Goal: Task Accomplishment & Management: Use online tool/utility

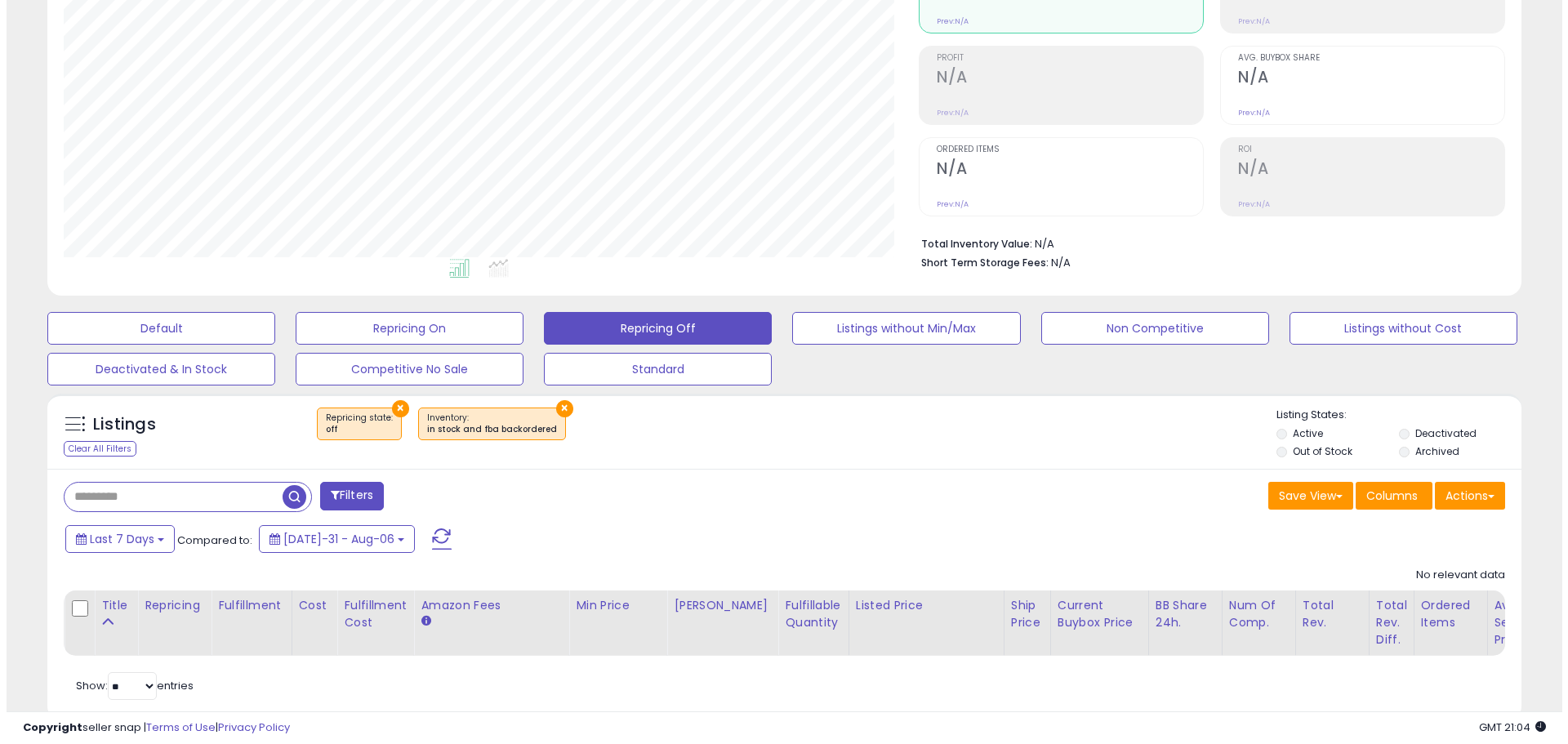
scroll to position [252, 0]
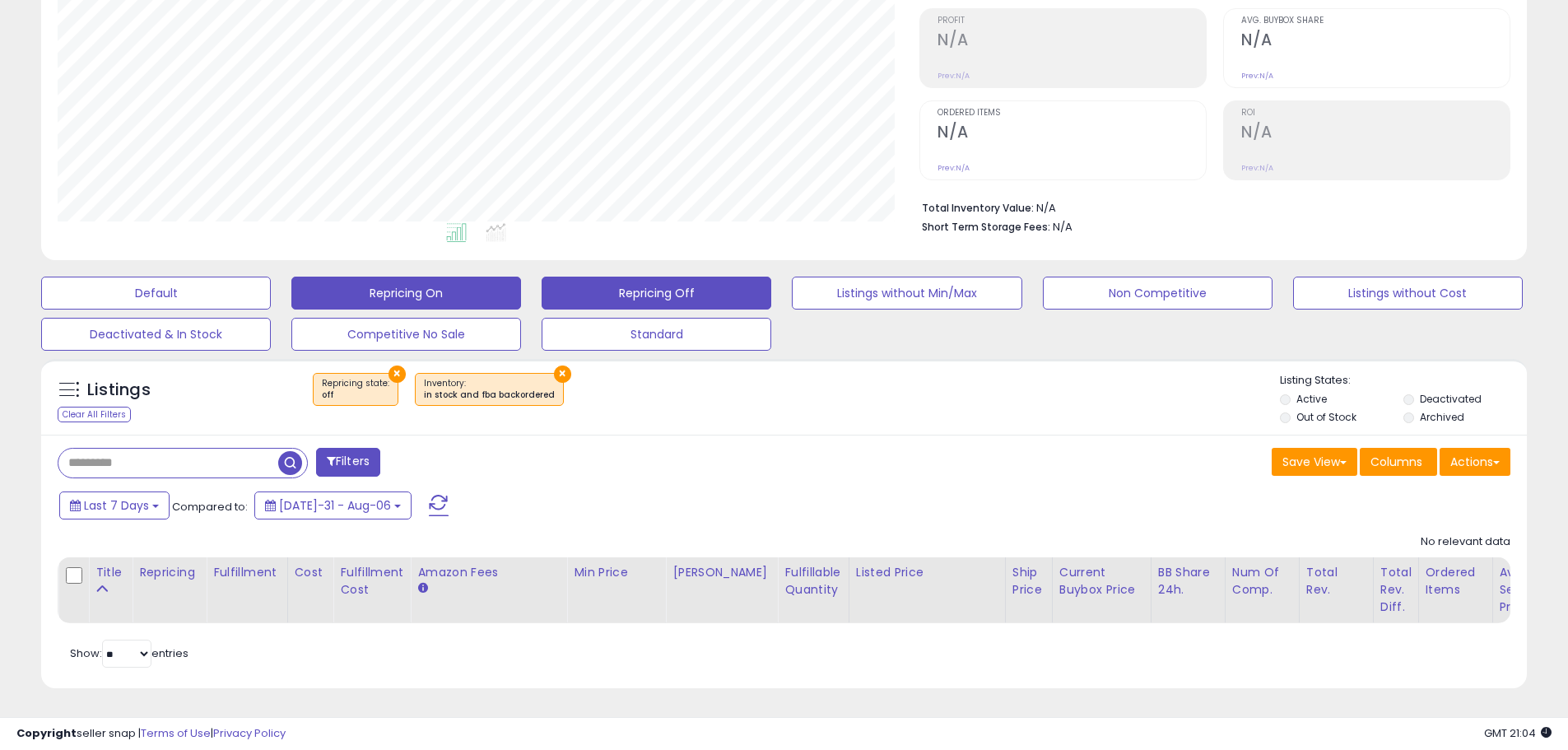
click at [271, 288] on button "Repricing On" at bounding box center [156, 293] width 229 height 32
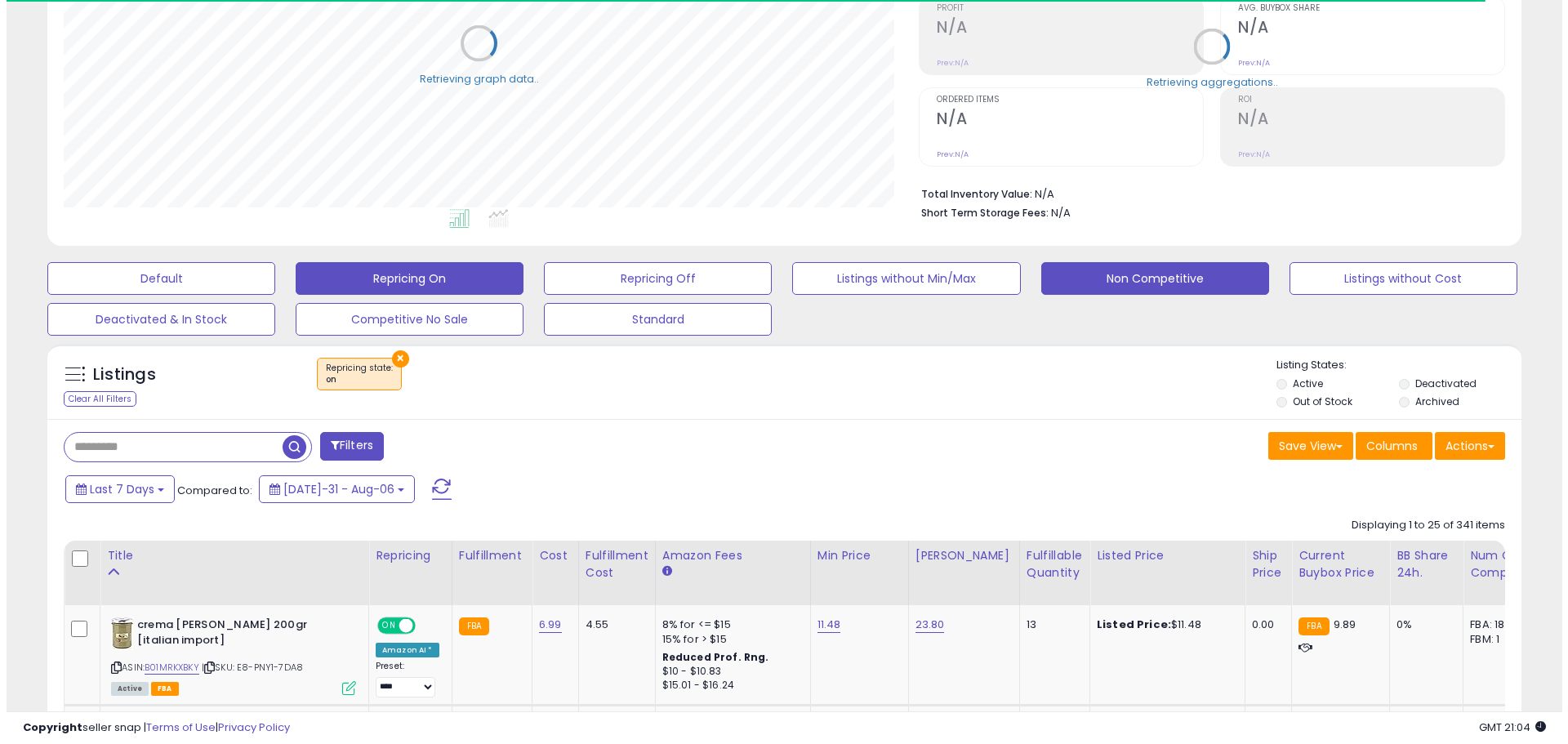
scroll to position [816520, 815708]
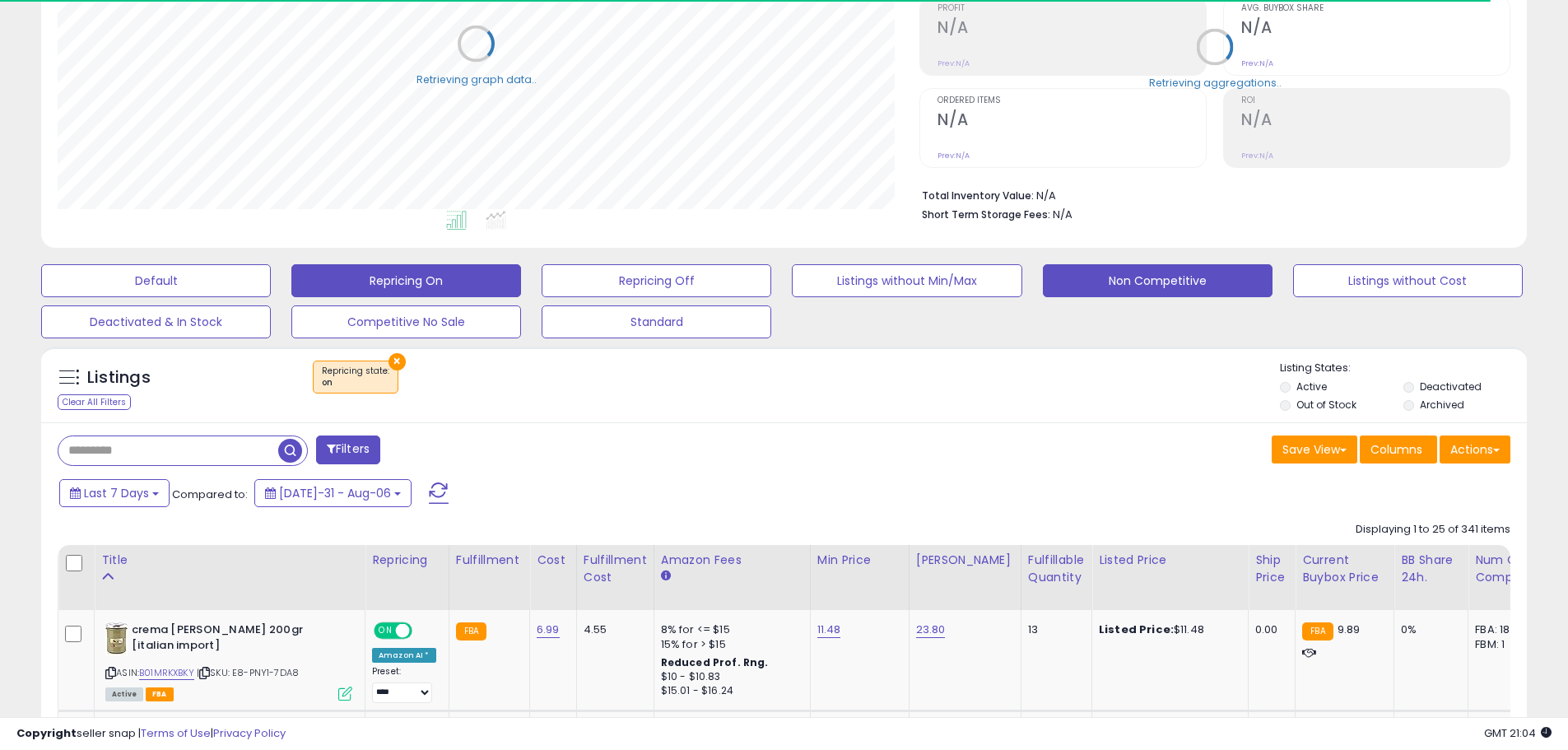
click at [271, 282] on button "Non Competitive" at bounding box center [156, 281] width 229 height 32
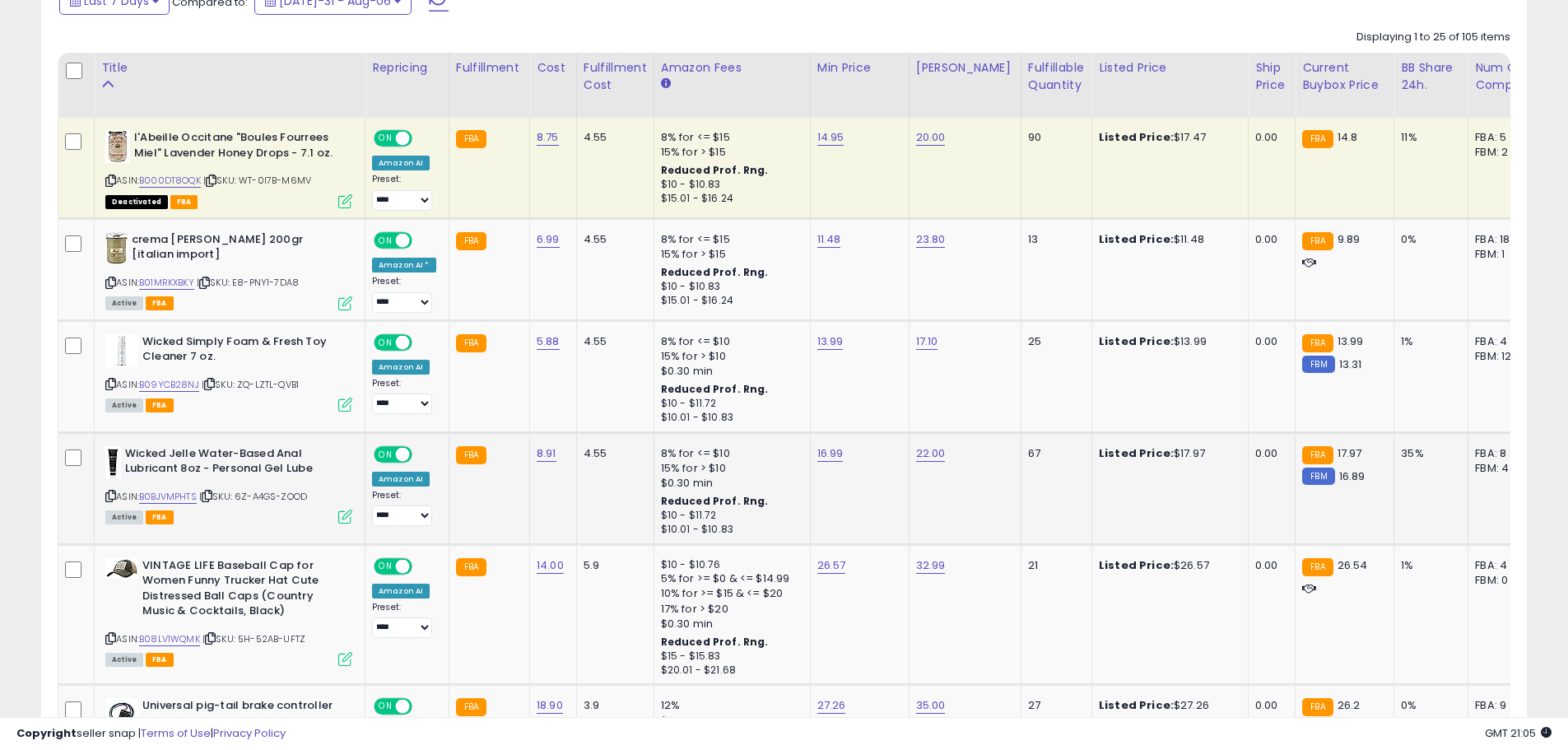
scroll to position [748, 0]
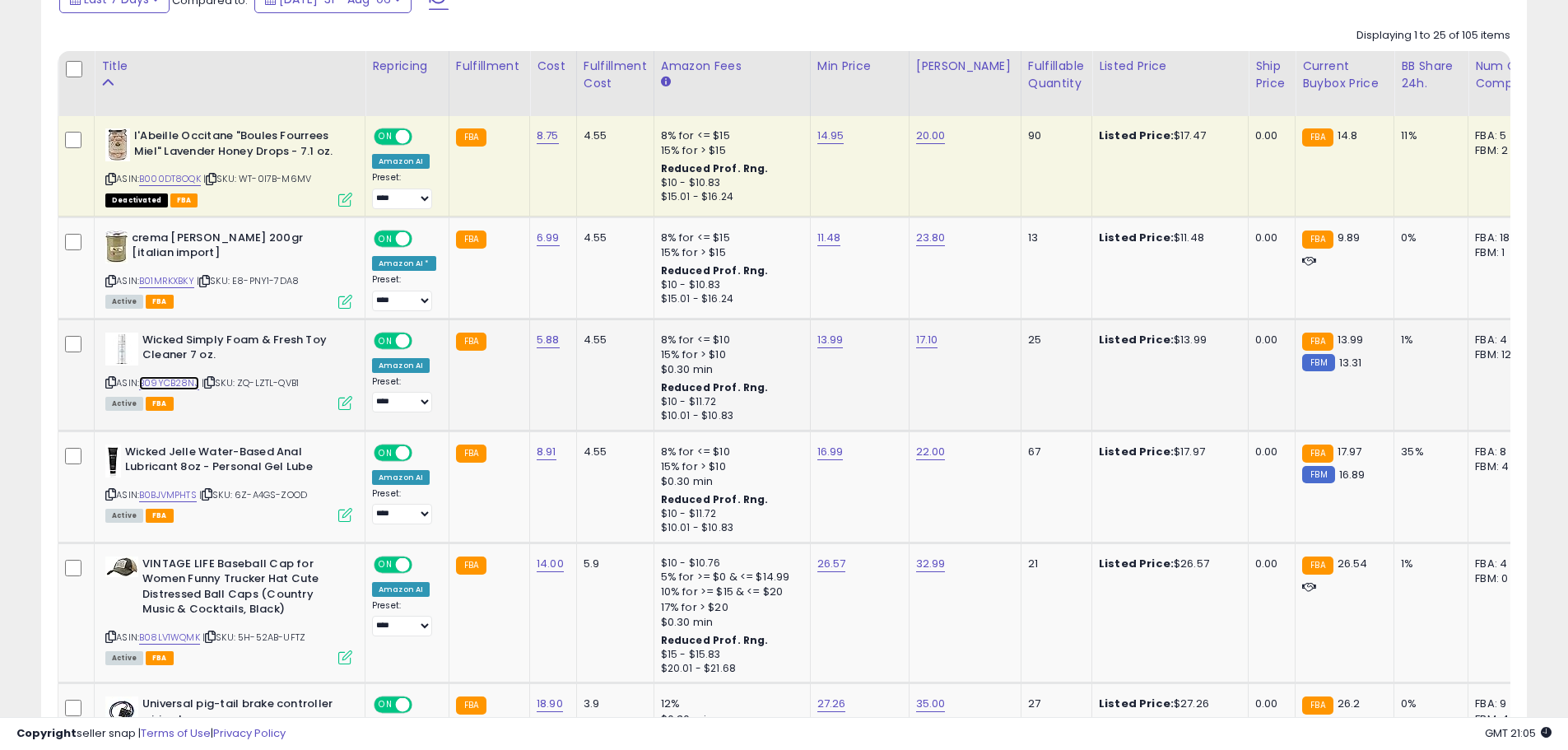
drag, startPoint x: 192, startPoint y: 380, endPoint x: 231, endPoint y: 354, distance: 46.9
click at [192, 380] on link "B09YCB28NJ" at bounding box center [169, 383] width 60 height 14
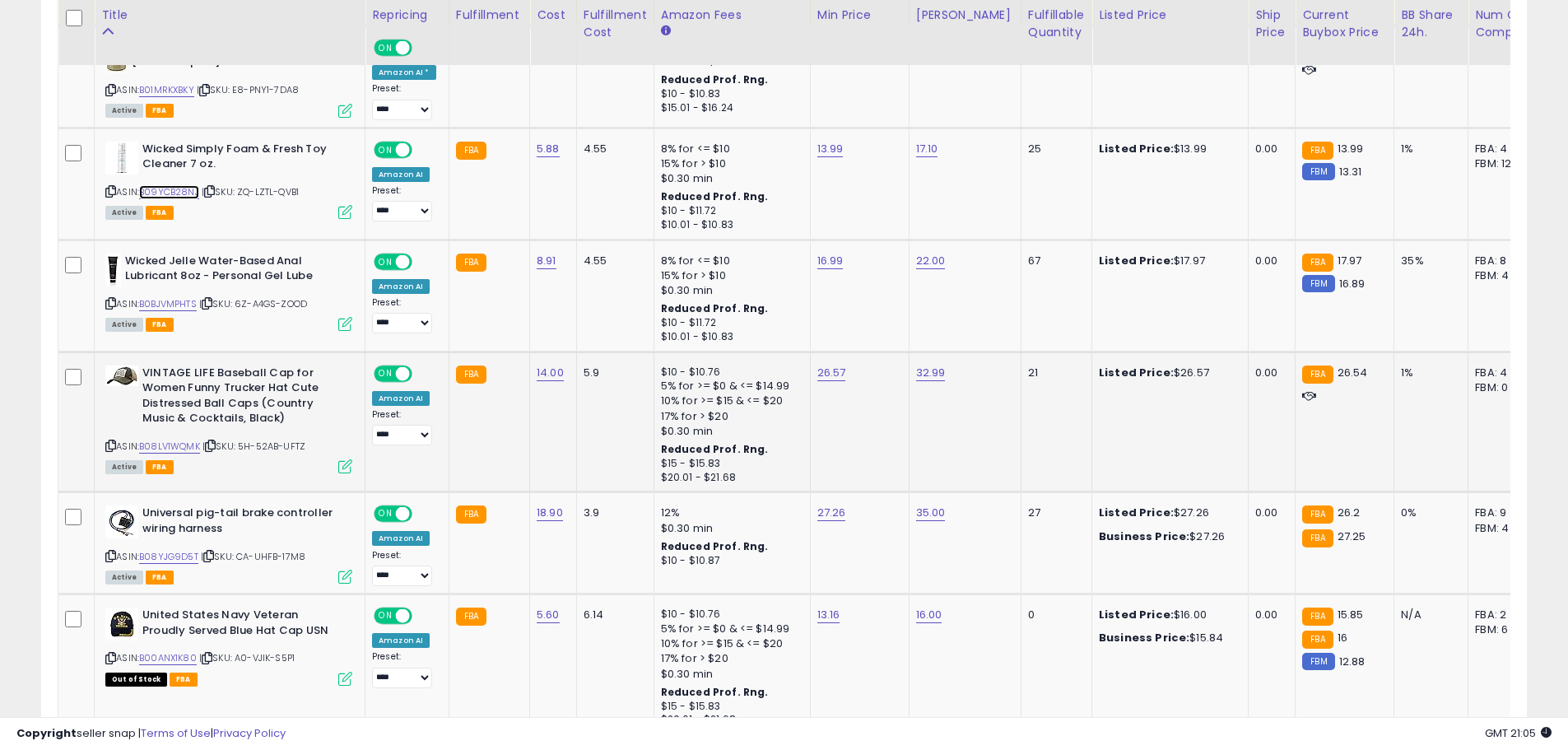
scroll to position [996, 0]
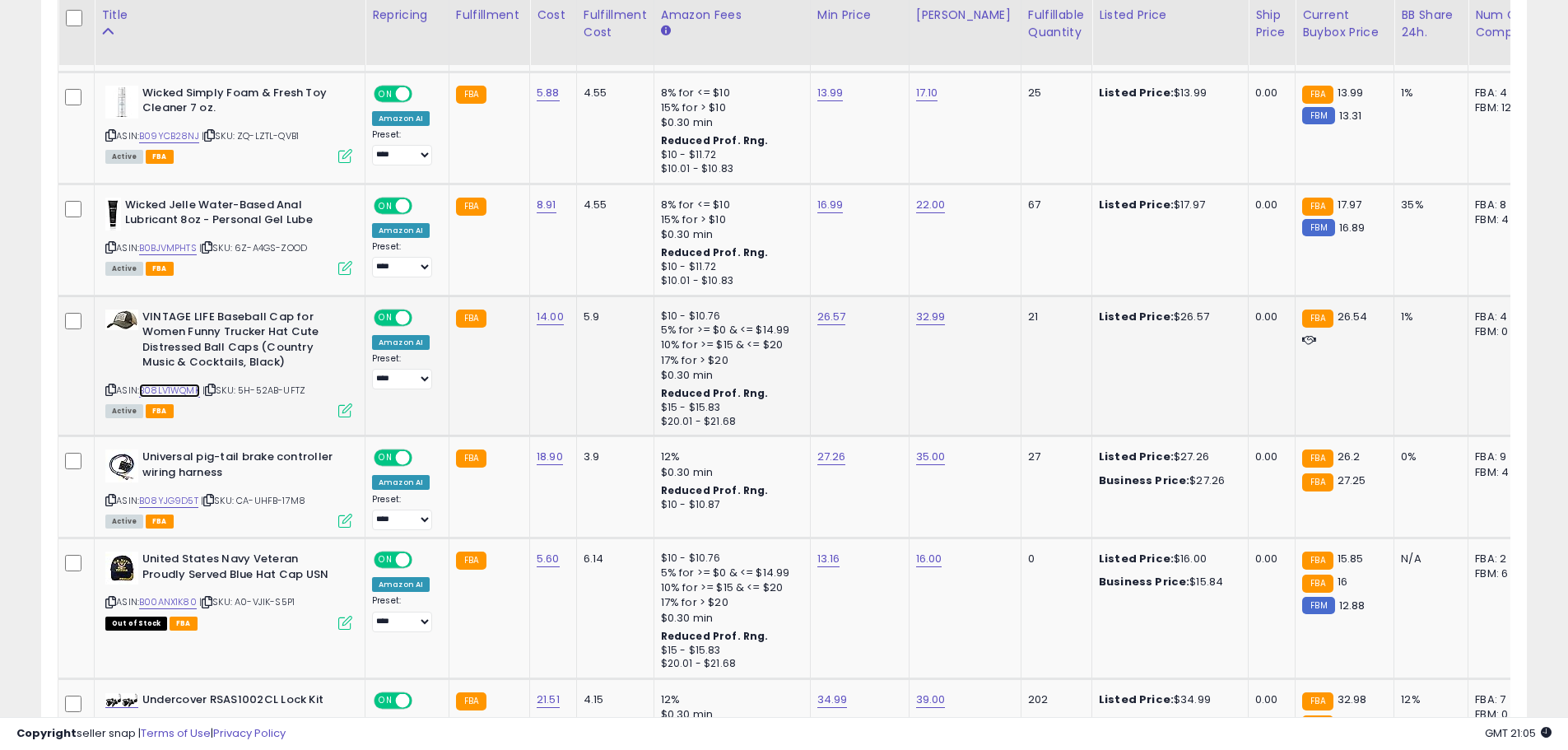
click at [177, 392] on link "B08LV1WQMK" at bounding box center [170, 391] width 61 height 14
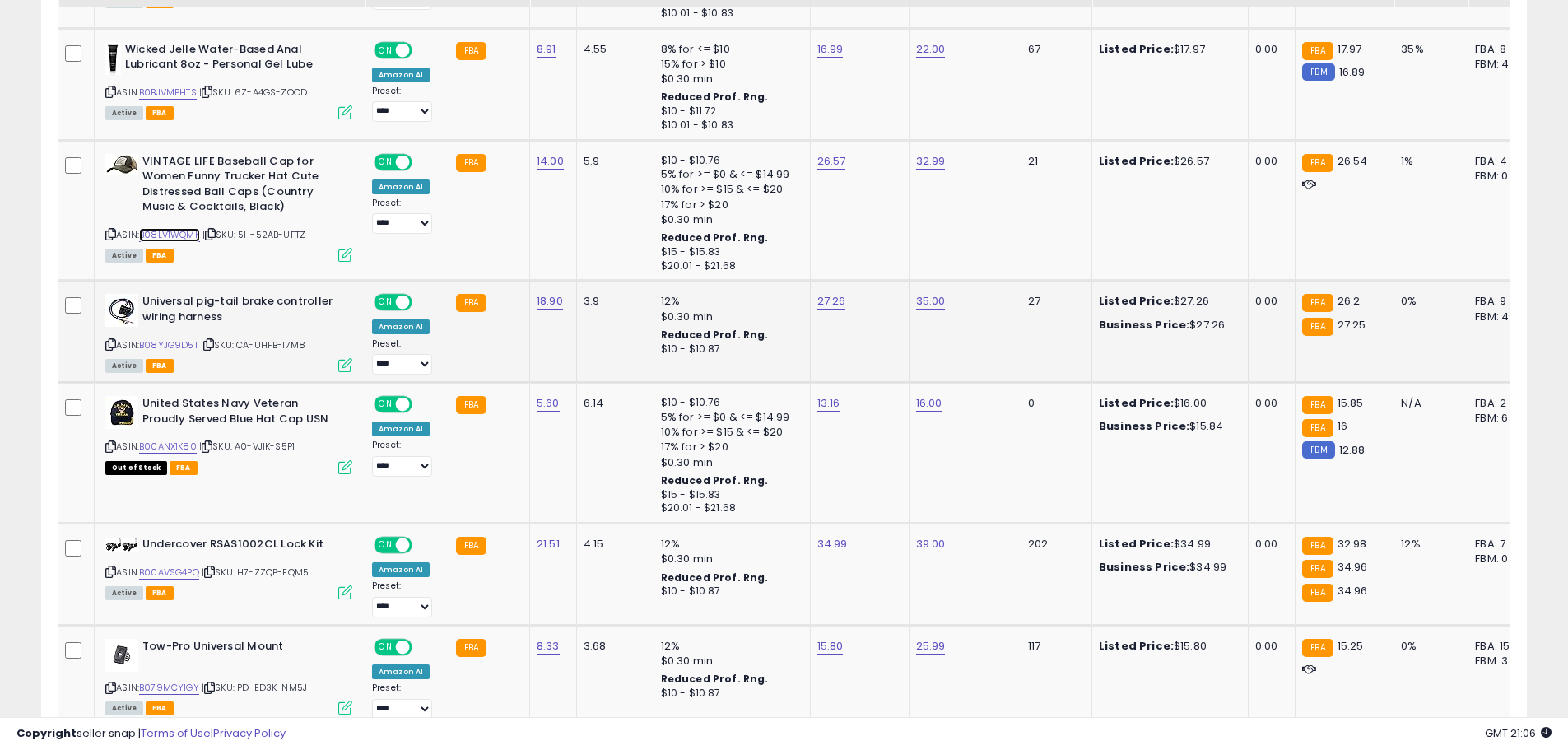
scroll to position [1243, 0]
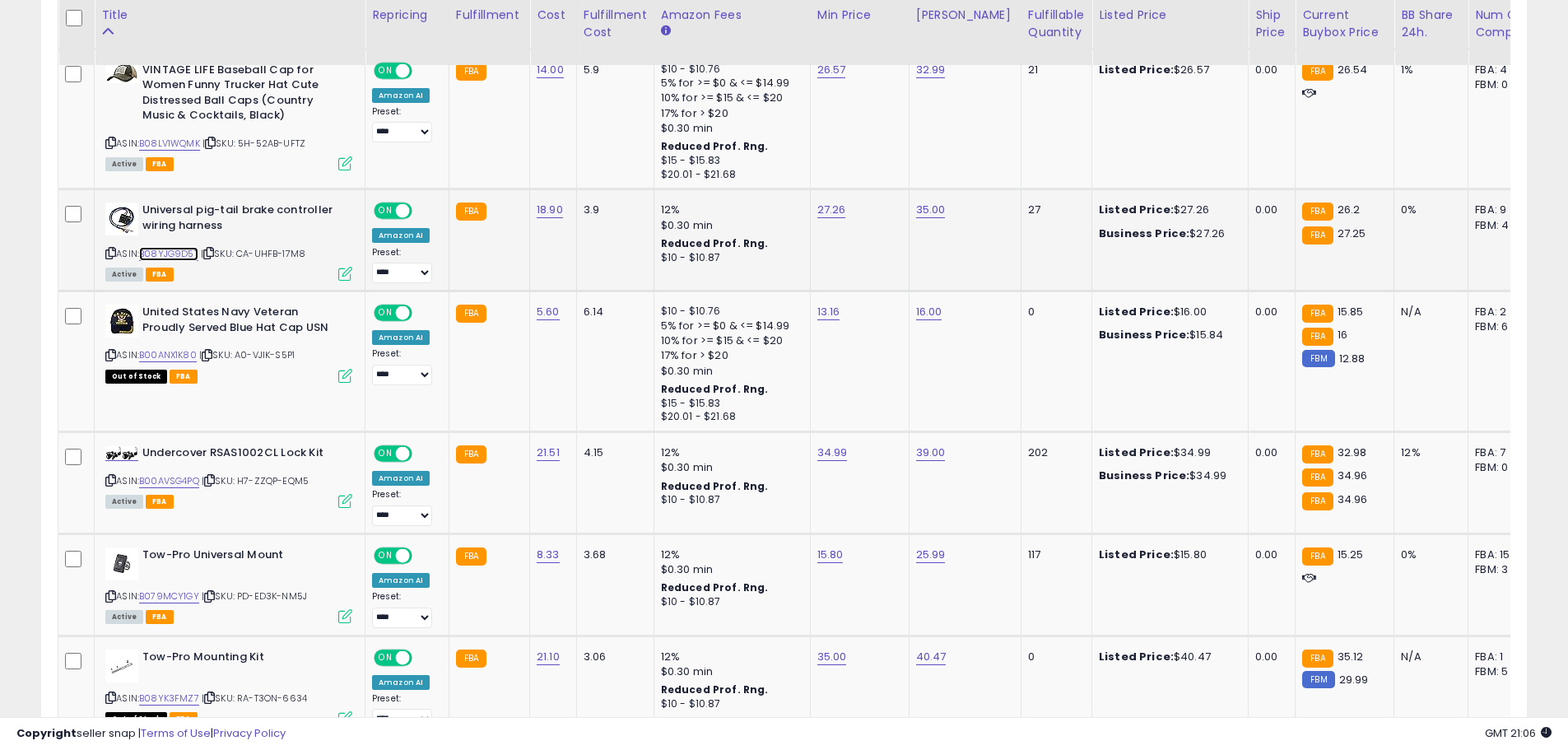
click at [184, 249] on link "B08YJG9D5T" at bounding box center [169, 254] width 59 height 14
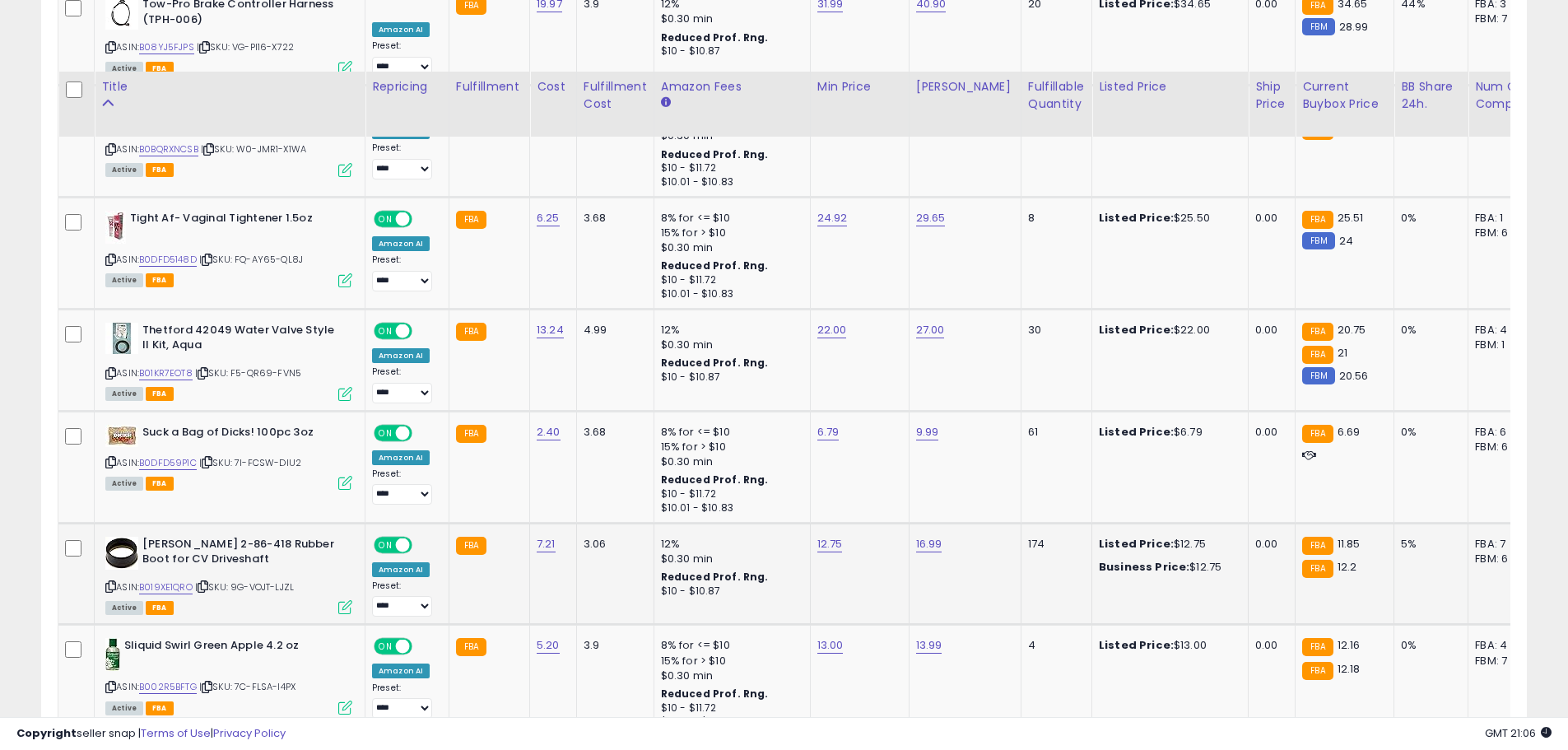
scroll to position [2395, 0]
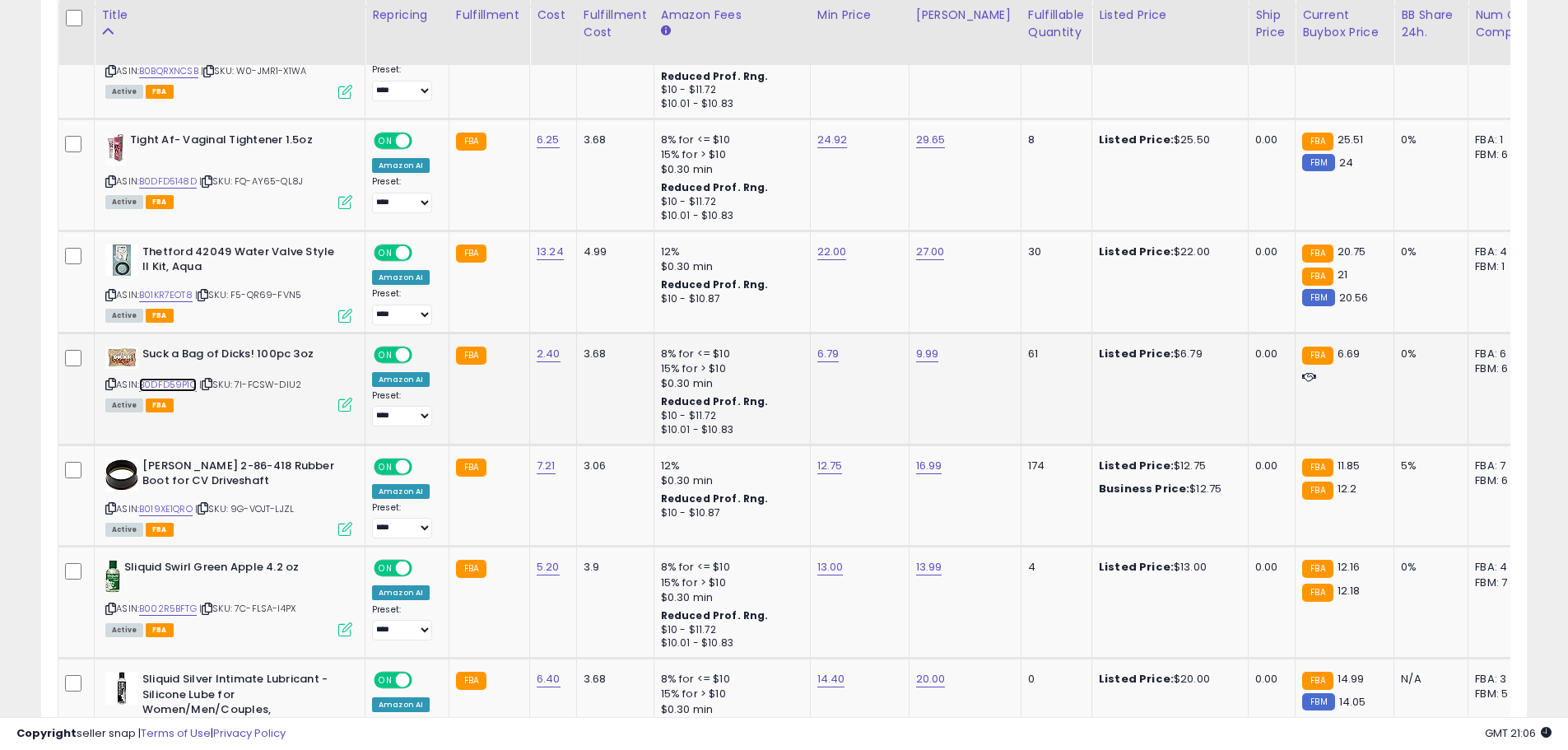
click at [158, 386] on link "B0DFD59P1C" at bounding box center [168, 385] width 57 height 14
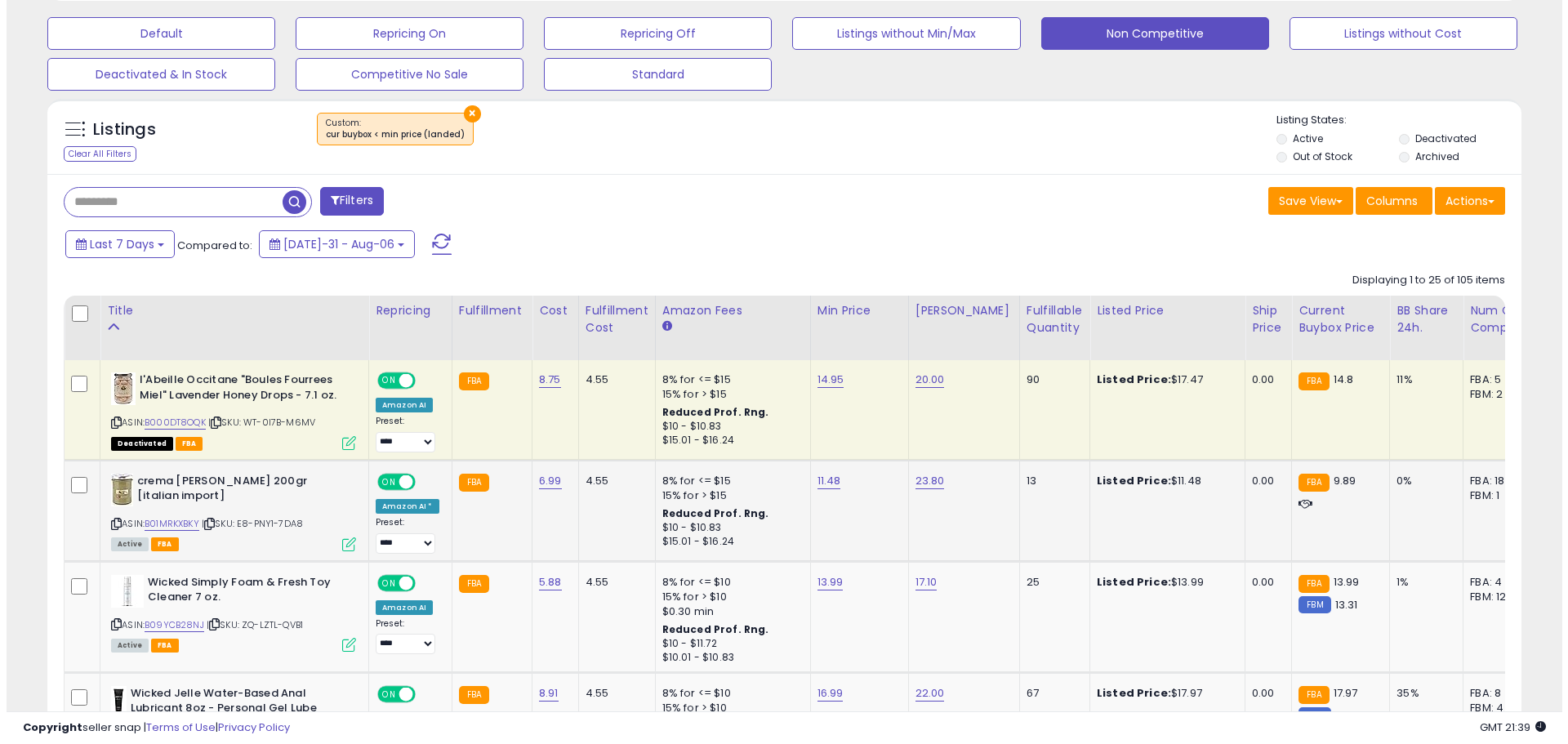
scroll to position [171, 0]
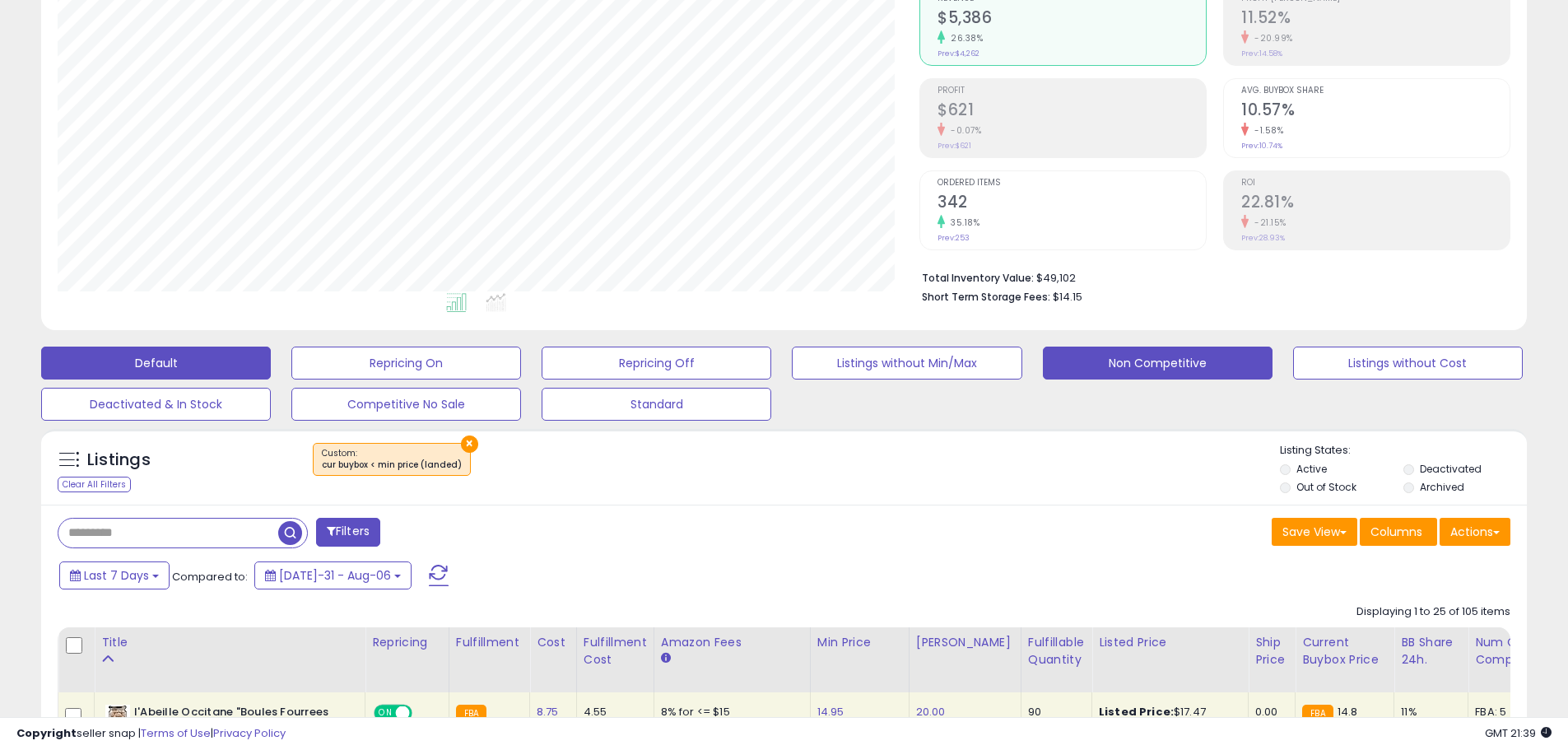
click at [144, 367] on button "Default" at bounding box center [156, 363] width 229 height 32
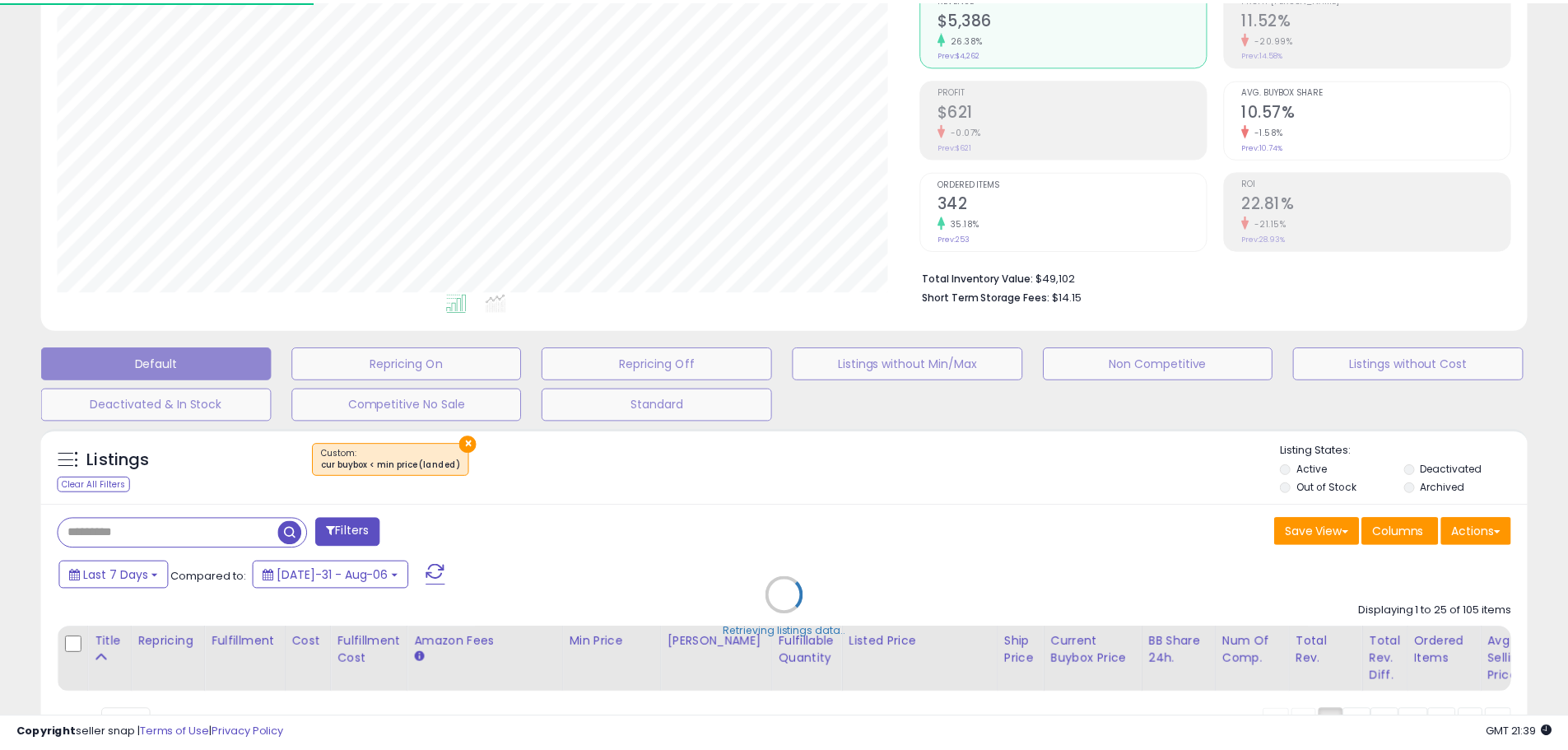
scroll to position [337, 869]
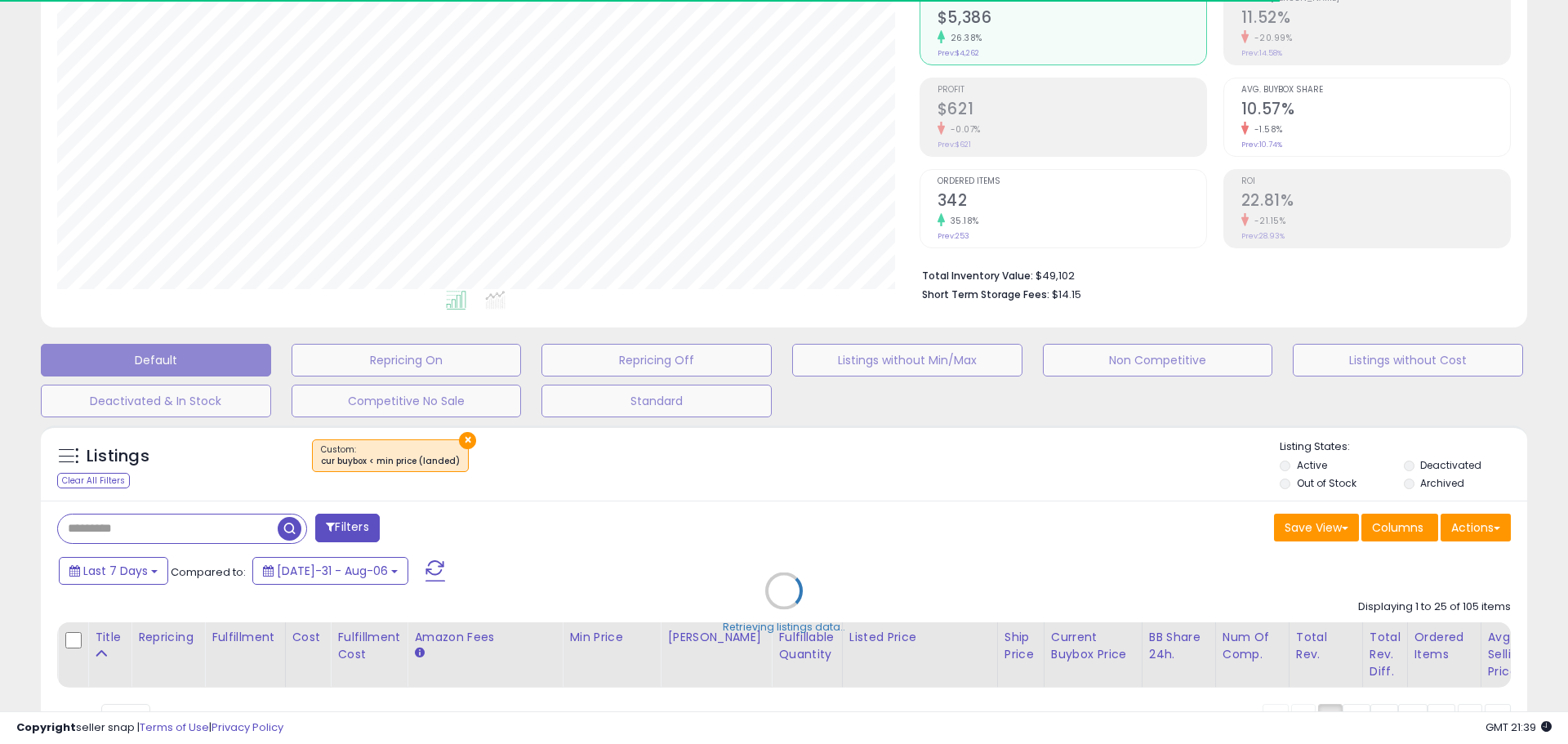
click at [155, 523] on div "Retrieving listings data.." at bounding box center [784, 603] width 1510 height 372
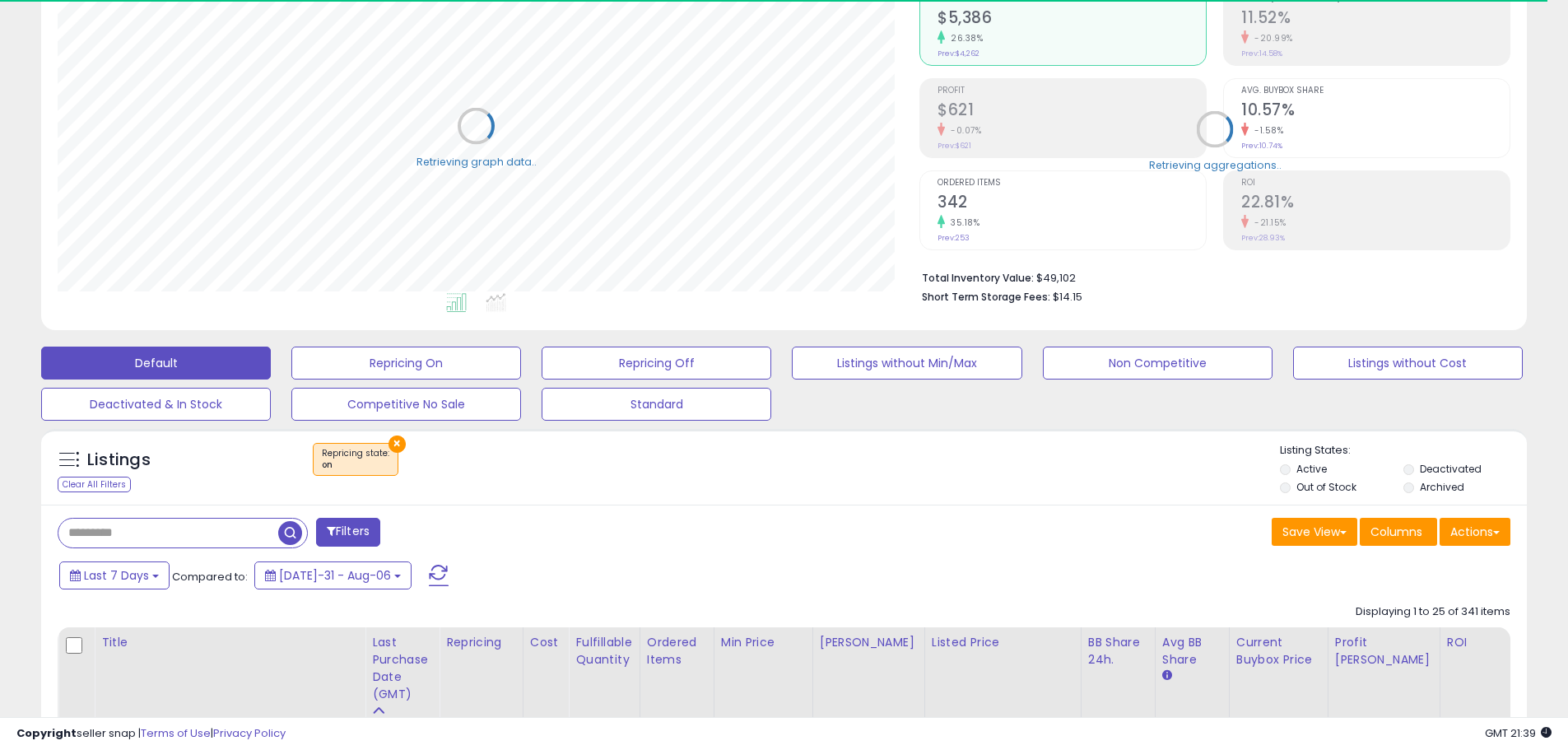
scroll to position [823104, 822166]
click at [120, 533] on input "text" at bounding box center [168, 533] width 220 height 29
paste input "**********"
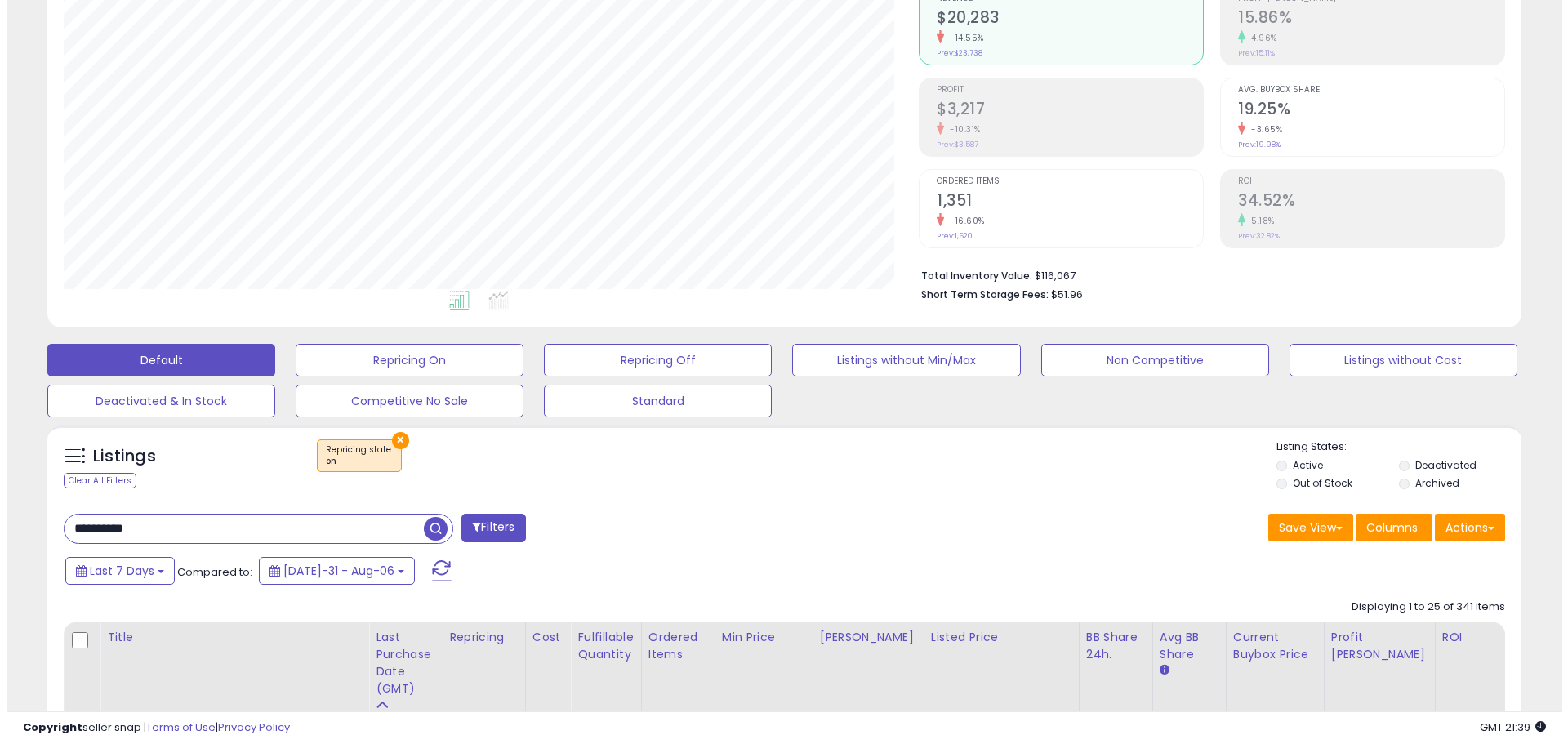
scroll to position [335, 855]
type input "**********"
click at [430, 529] on span "button" at bounding box center [428, 529] width 24 height 24
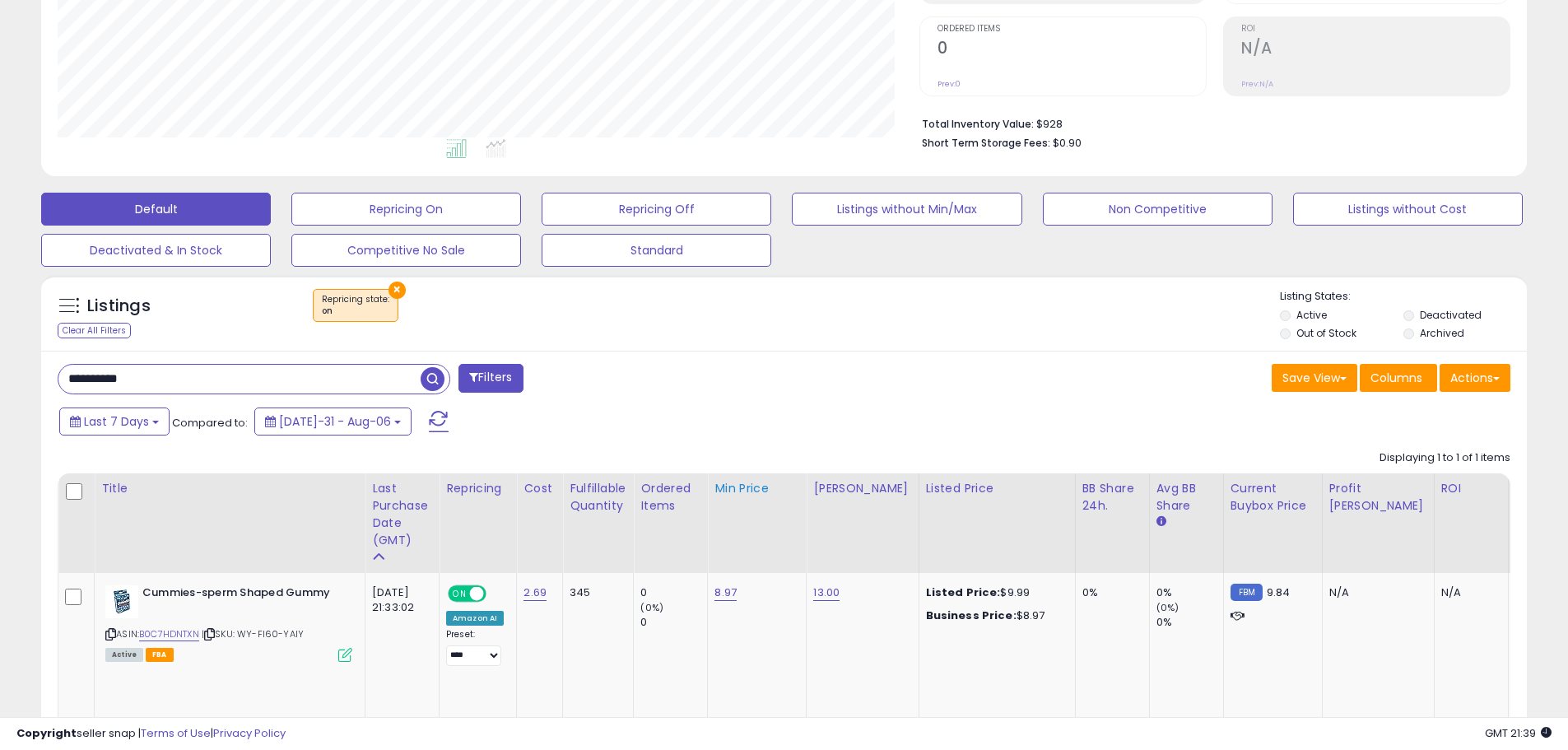
scroll to position [337, 0]
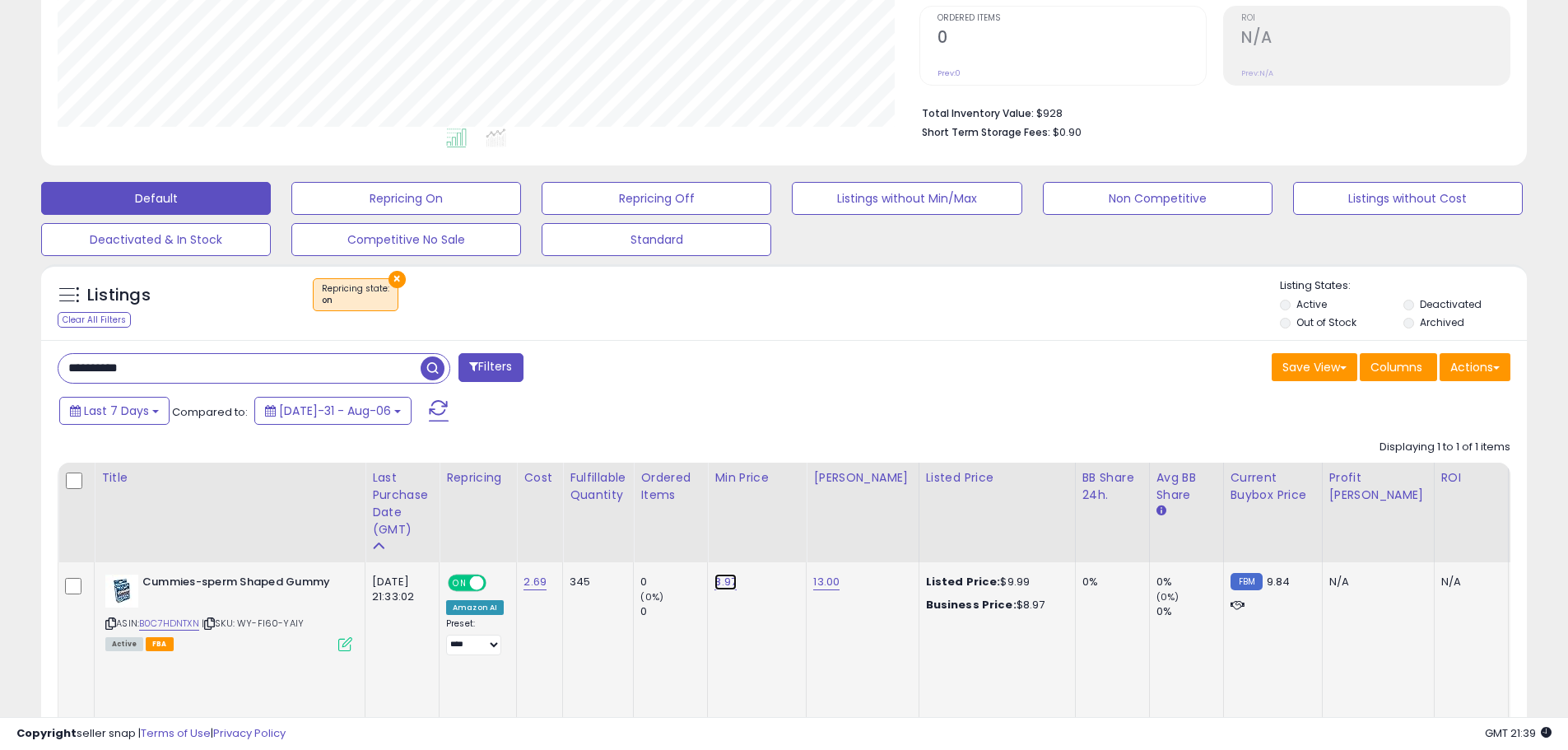
click at [714, 581] on link "8.97" at bounding box center [725, 582] width 22 height 16
type input "****"
click at [774, 545] on icon "submit" at bounding box center [770, 539] width 10 height 10
